Goal: Task Accomplishment & Management: Manage account settings

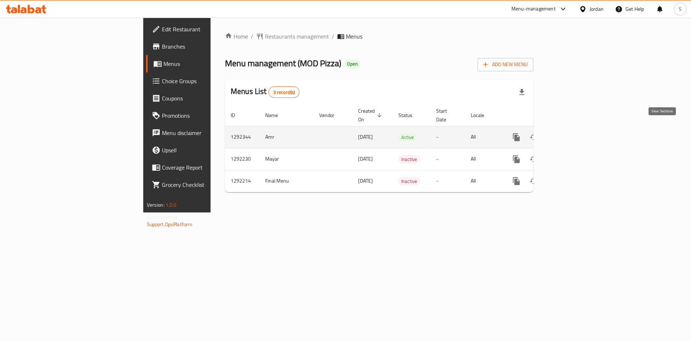
click at [577, 128] on link "enhanced table" at bounding box center [568, 136] width 17 height 17
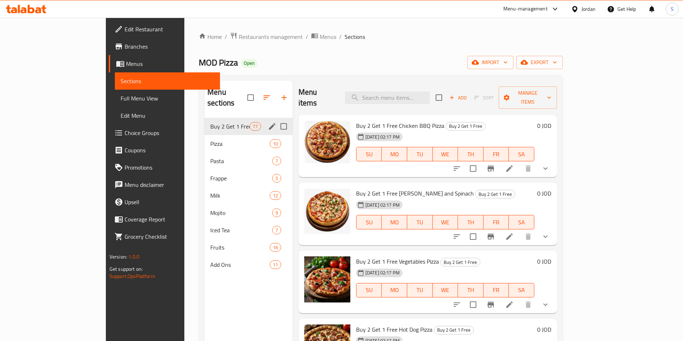
drag, startPoint x: 170, startPoint y: 120, endPoint x: 235, endPoint y: 122, distance: 65.5
click at [204, 120] on div "Buy 2 Get 1 Free 77" at bounding box center [248, 126] width 88 height 17
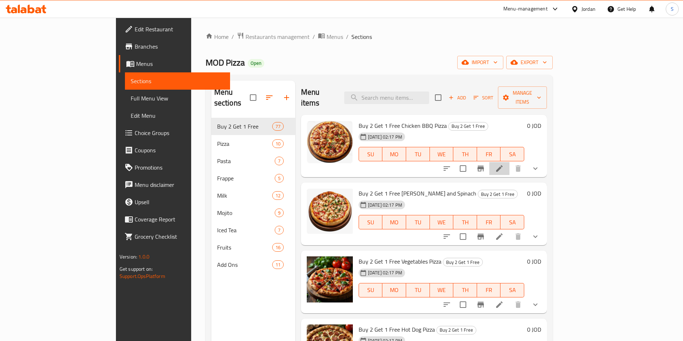
click at [509, 162] on li at bounding box center [499, 168] width 20 height 13
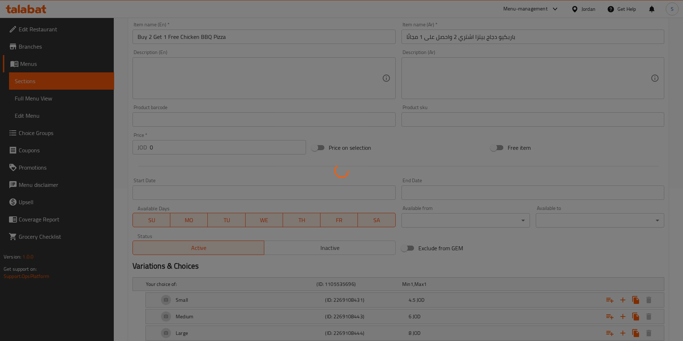
scroll to position [197, 0]
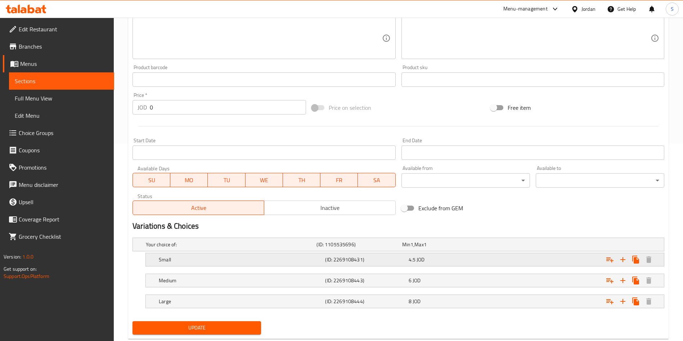
click at [212, 264] on div "Small" at bounding box center [240, 259] width 166 height 10
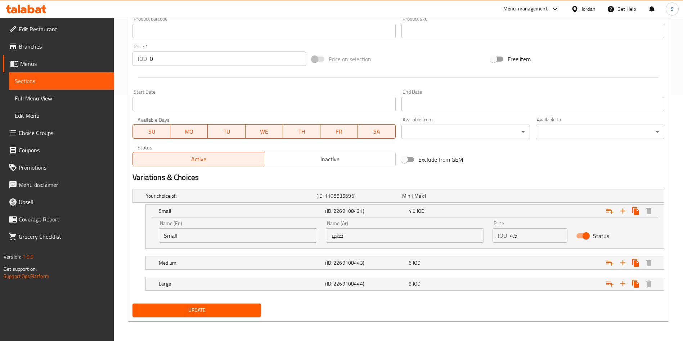
scroll to position [246, 0]
click at [222, 269] on div "Medium (ID: 2269108443) 6 JOD" at bounding box center [406, 262] width 499 height 16
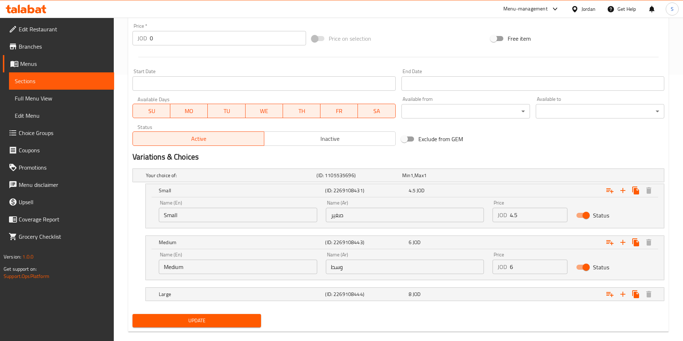
scroll to position [277, 0]
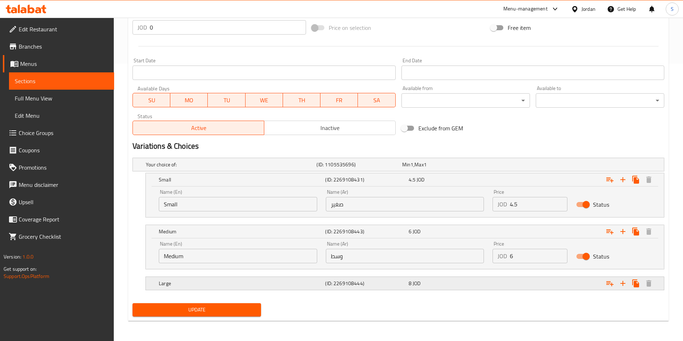
click at [362, 286] on h5 "(ID: 2269108444)" at bounding box center [365, 283] width 80 height 7
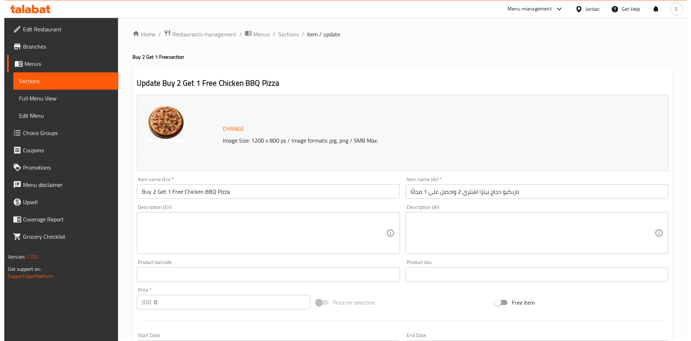
scroll to position [0, 0]
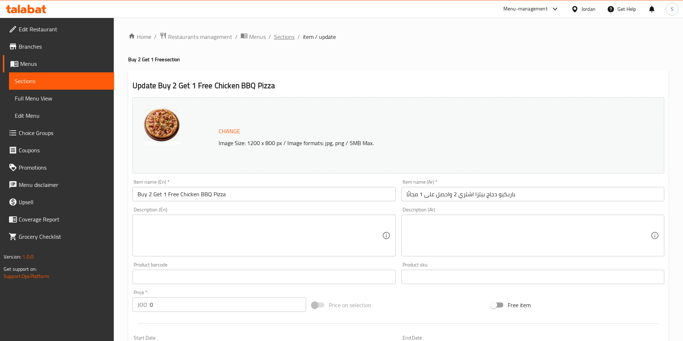
click at [284, 36] on span "Sections" at bounding box center [284, 36] width 21 height 9
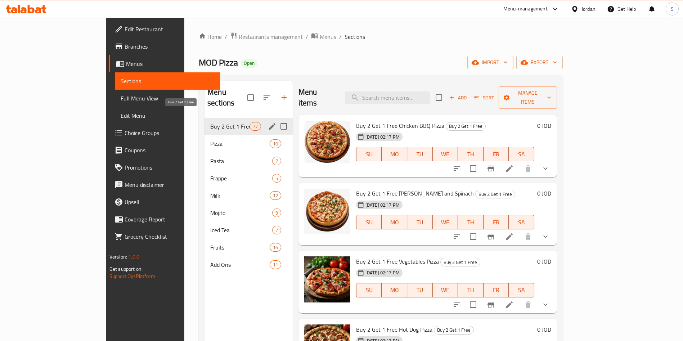
click at [210, 122] on span "Buy 2 Get 1 Free" at bounding box center [229, 126] width 39 height 9
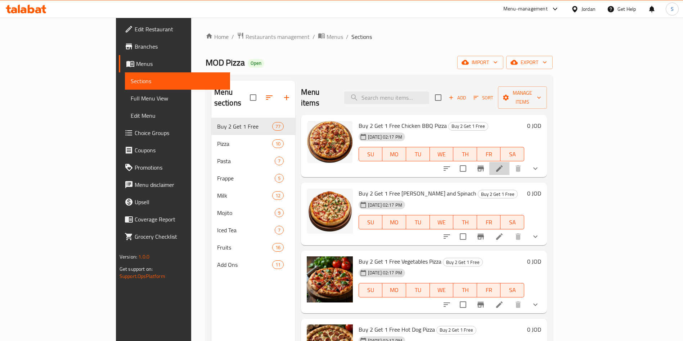
click at [509, 162] on li at bounding box center [499, 168] width 20 height 13
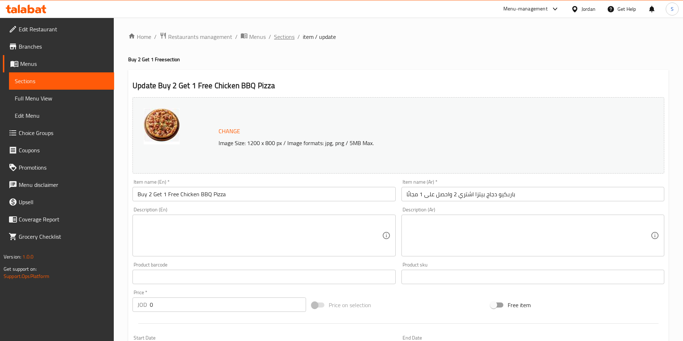
click at [290, 35] on span "Sections" at bounding box center [284, 36] width 21 height 9
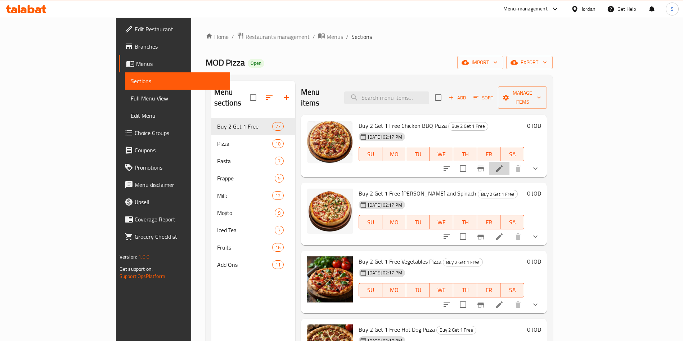
click at [509, 162] on li at bounding box center [499, 168] width 20 height 13
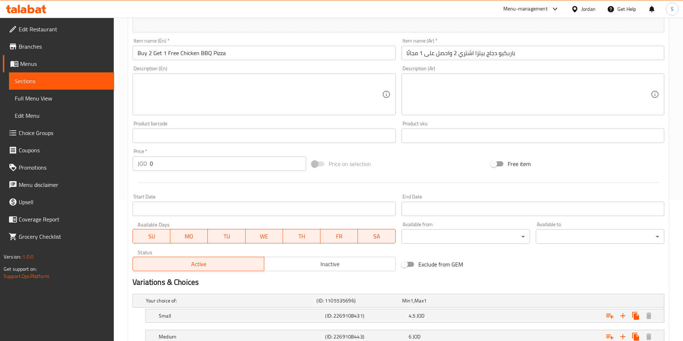
scroll to position [215, 0]
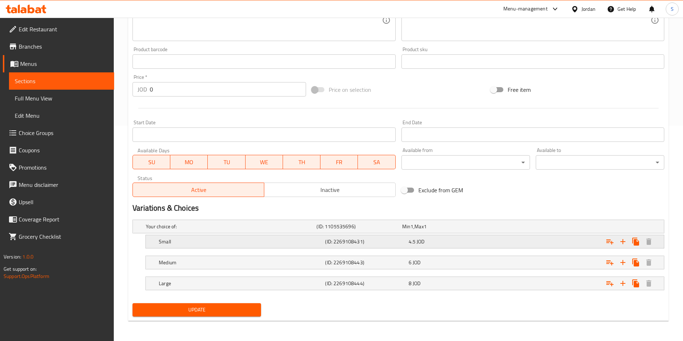
click at [220, 242] on h5 "Small" at bounding box center [240, 241] width 163 height 7
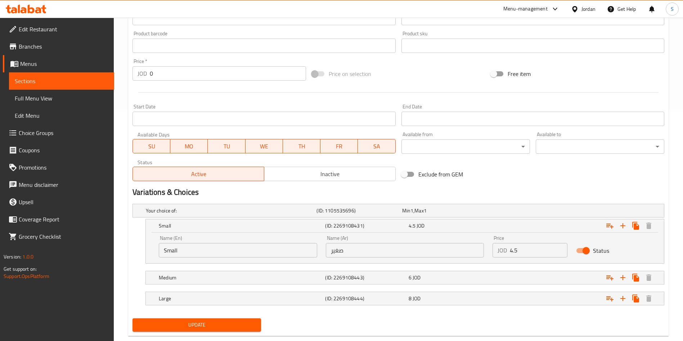
scroll to position [246, 0]
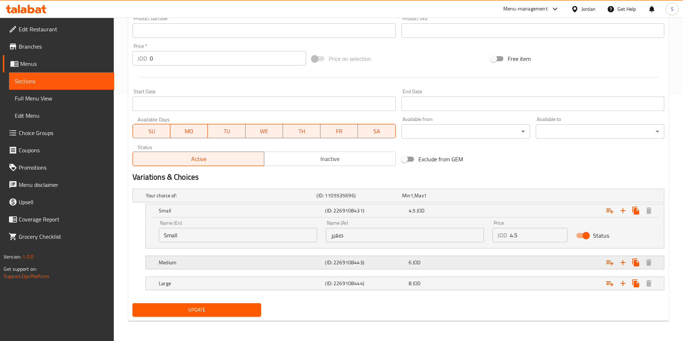
click at [203, 256] on div "Medium (ID: 2269108443) 6 JOD" at bounding box center [406, 262] width 499 height 16
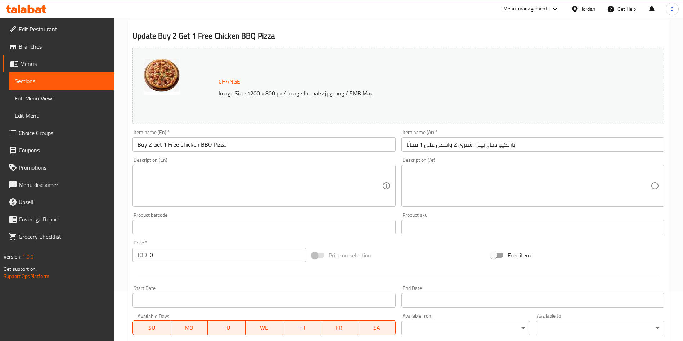
scroll to position [0, 0]
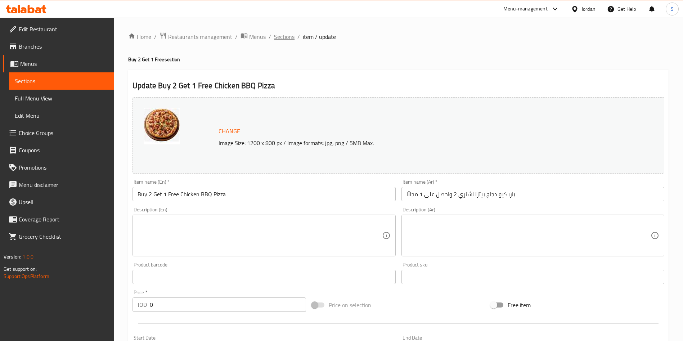
click at [291, 35] on span "Sections" at bounding box center [284, 36] width 21 height 9
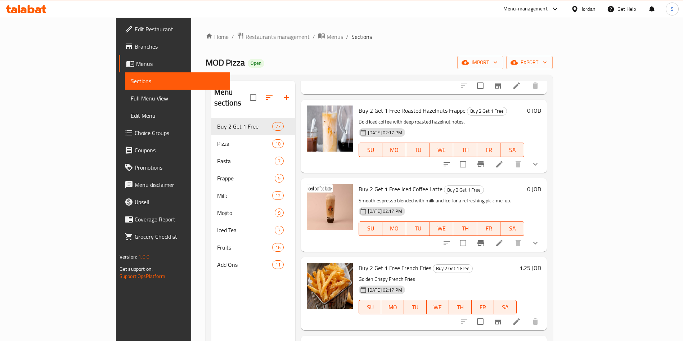
scroll to position [729, 0]
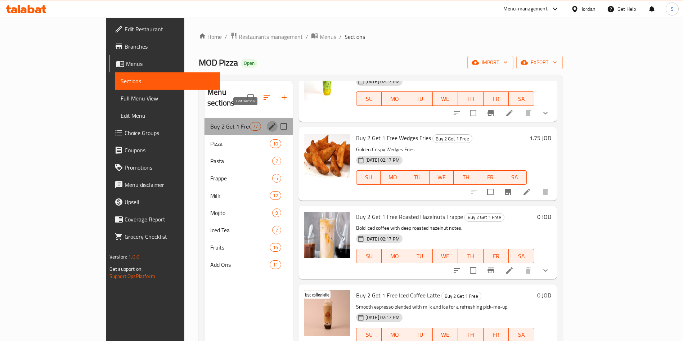
click at [269, 123] on icon "edit" at bounding box center [272, 126] width 6 height 6
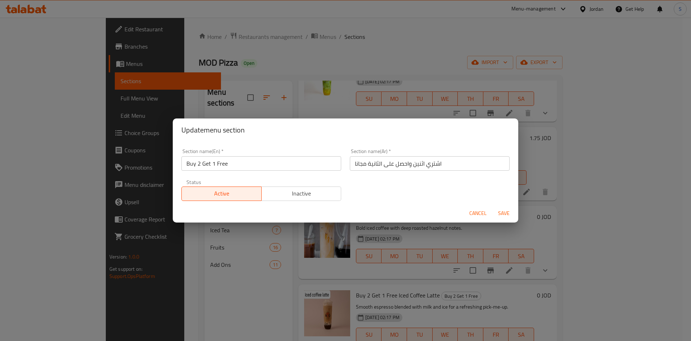
click at [307, 191] on span "Inactive" at bounding box center [301, 193] width 74 height 10
click at [500, 211] on span "Save" at bounding box center [503, 213] width 17 height 9
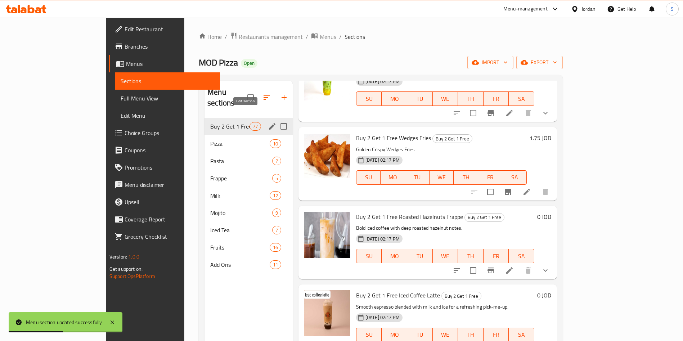
click at [268, 122] on icon "edit" at bounding box center [272, 126] width 9 height 9
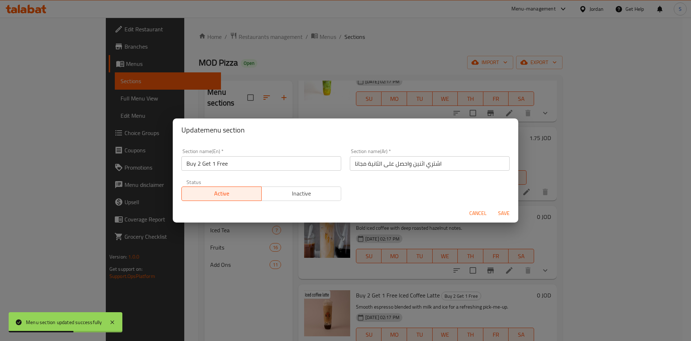
click at [320, 198] on span "Inactive" at bounding box center [301, 193] width 74 height 10
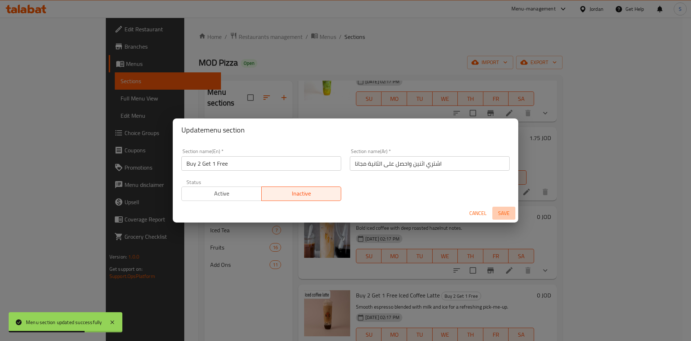
click at [506, 209] on span "Save" at bounding box center [503, 213] width 17 height 9
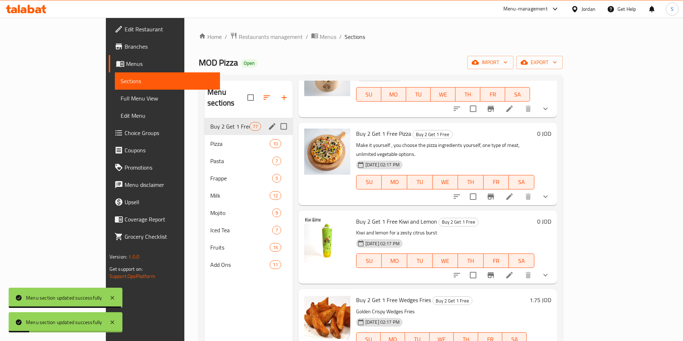
scroll to position [297, 0]
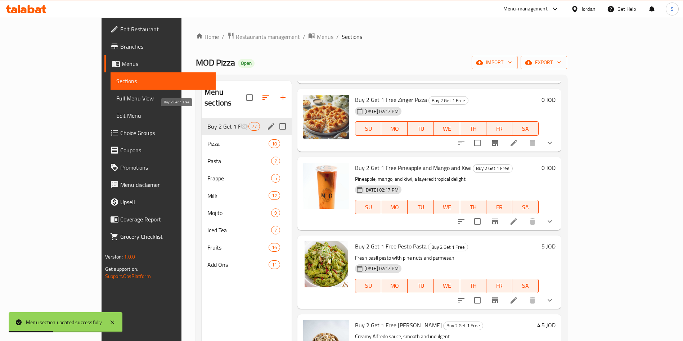
click at [207, 122] on span "Buy 2 Get 1 Free" at bounding box center [223, 126] width 32 height 9
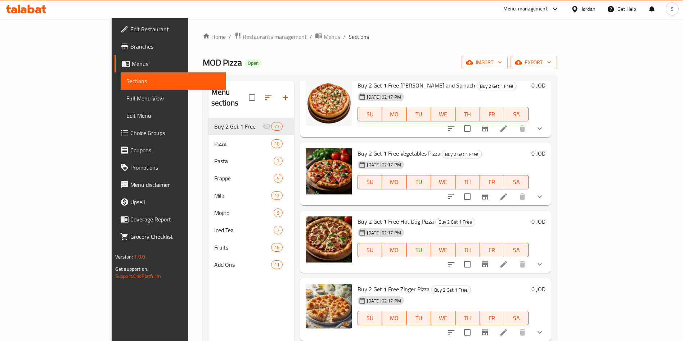
scroll to position [0, 0]
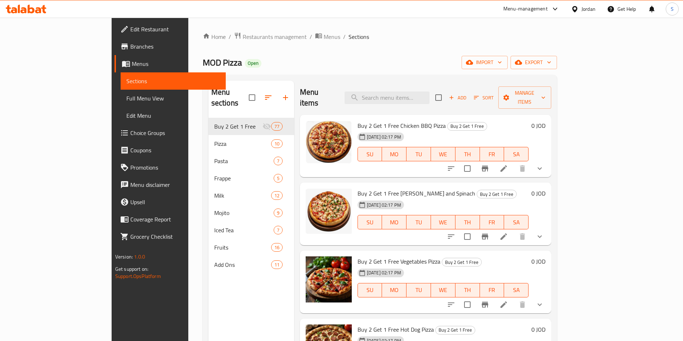
click at [130, 44] on span "Branches" at bounding box center [175, 46] width 90 height 9
